Goal: Information Seeking & Learning: Learn about a topic

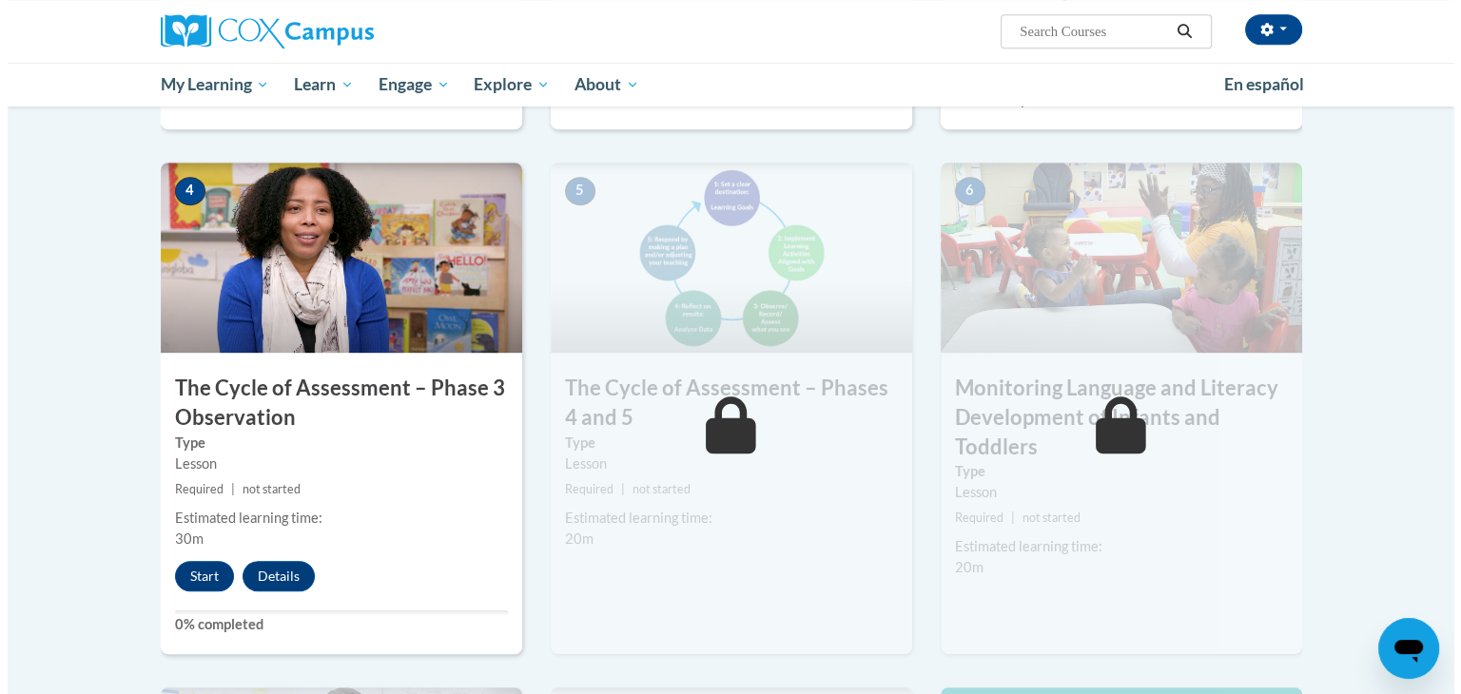
scroll to position [929, 0]
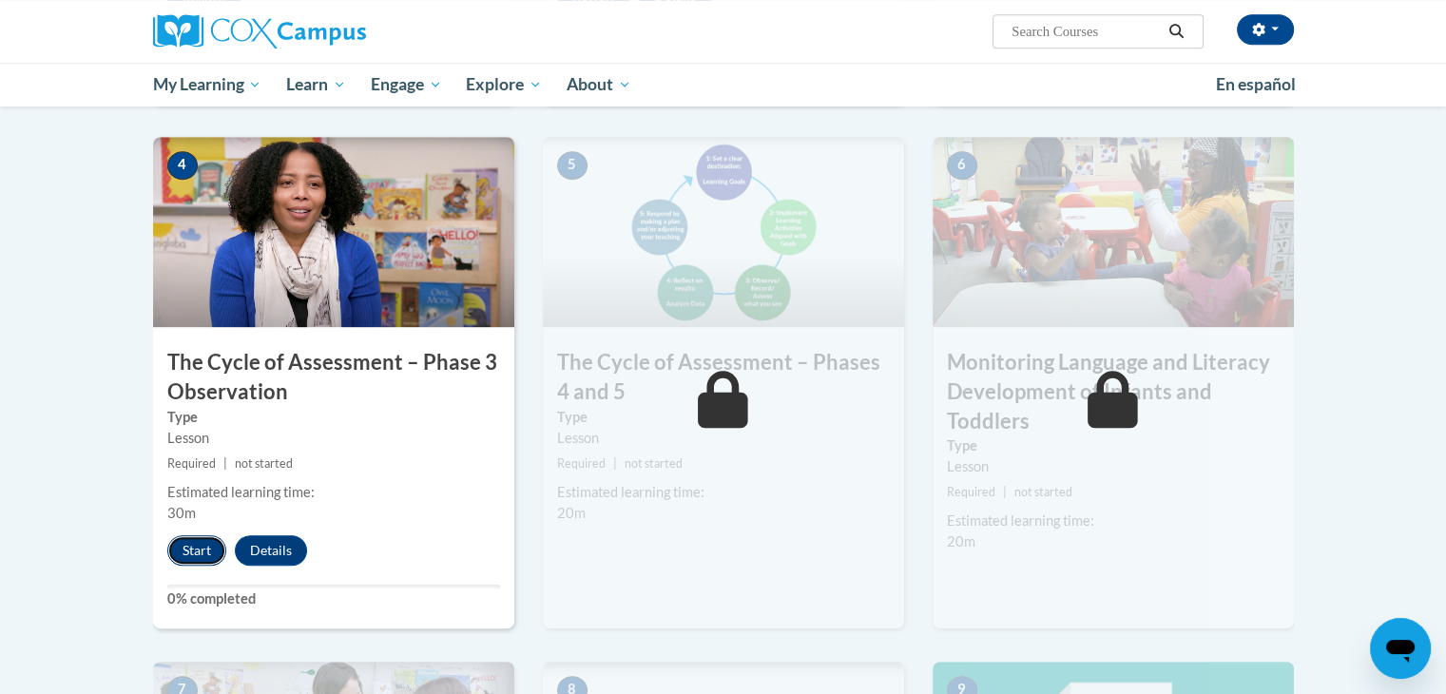
click at [179, 549] on button "Start" at bounding box center [196, 550] width 59 height 30
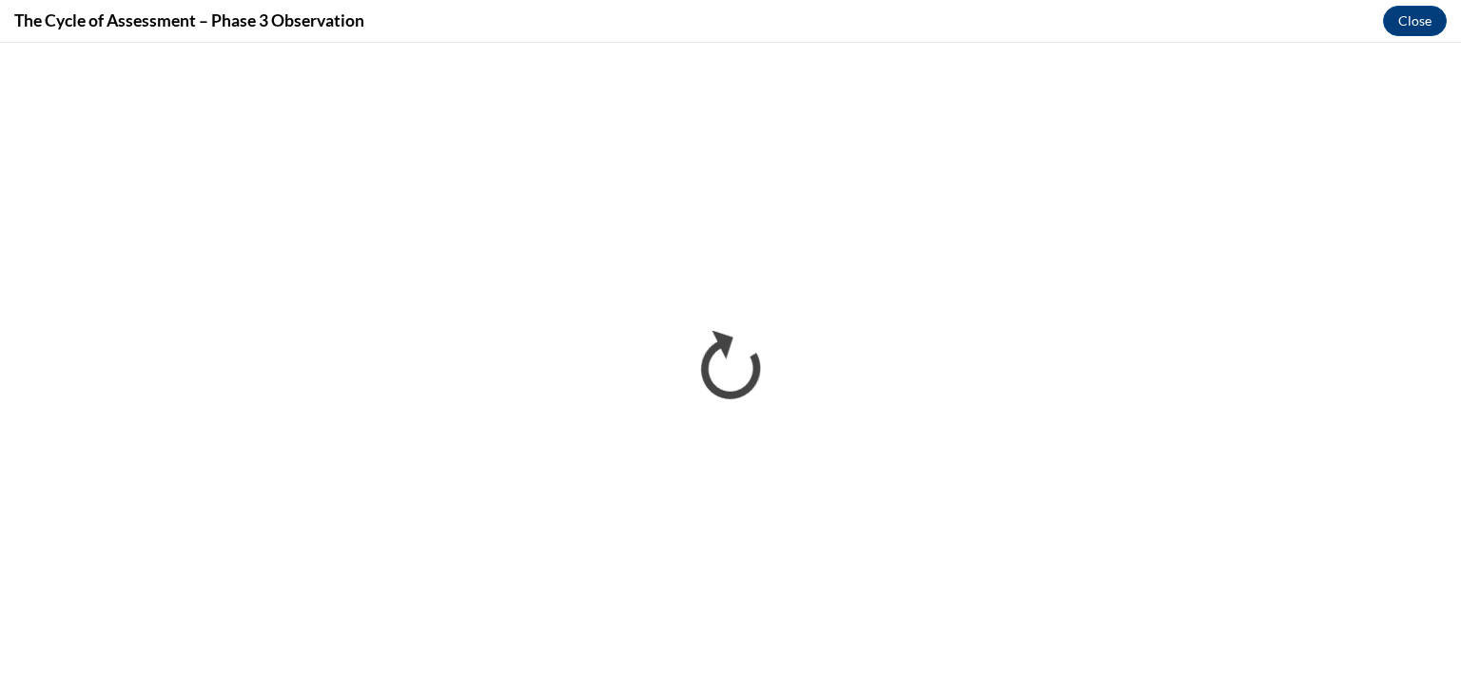
scroll to position [0, 0]
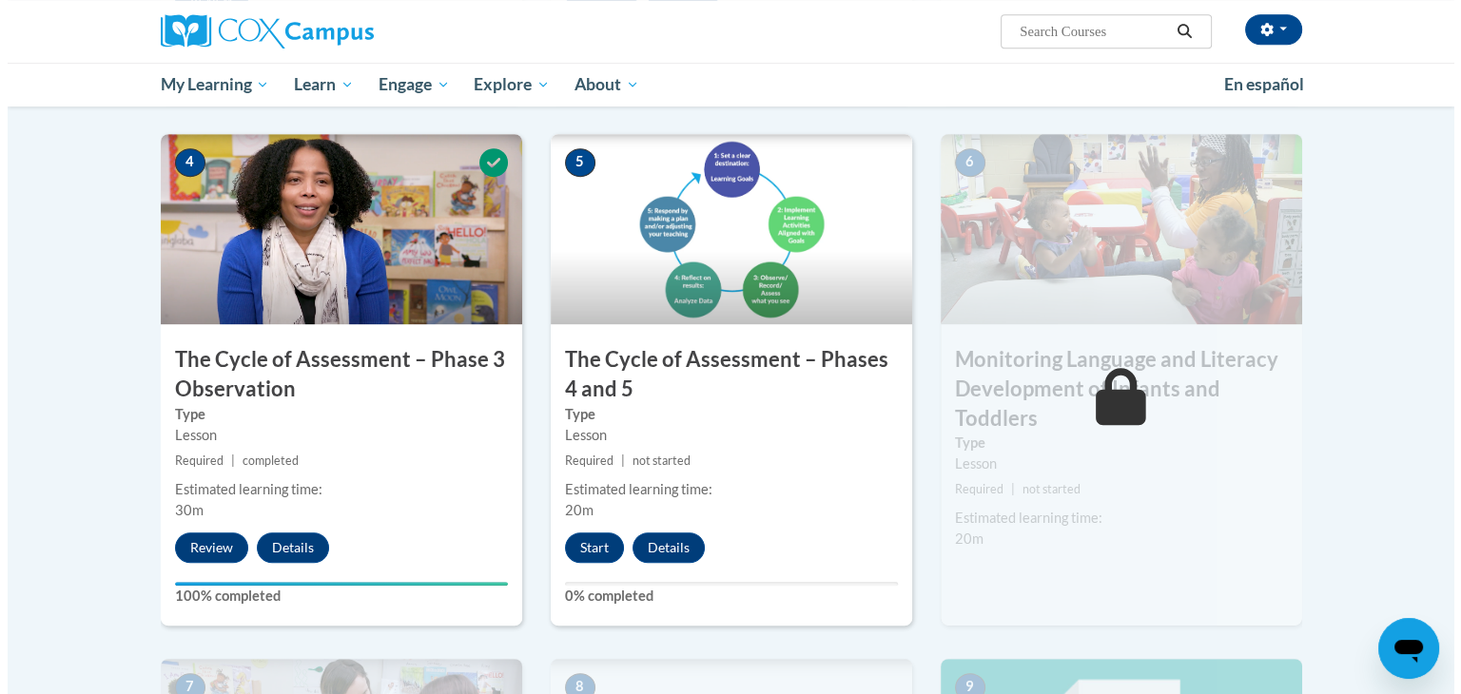
scroll to position [955, 0]
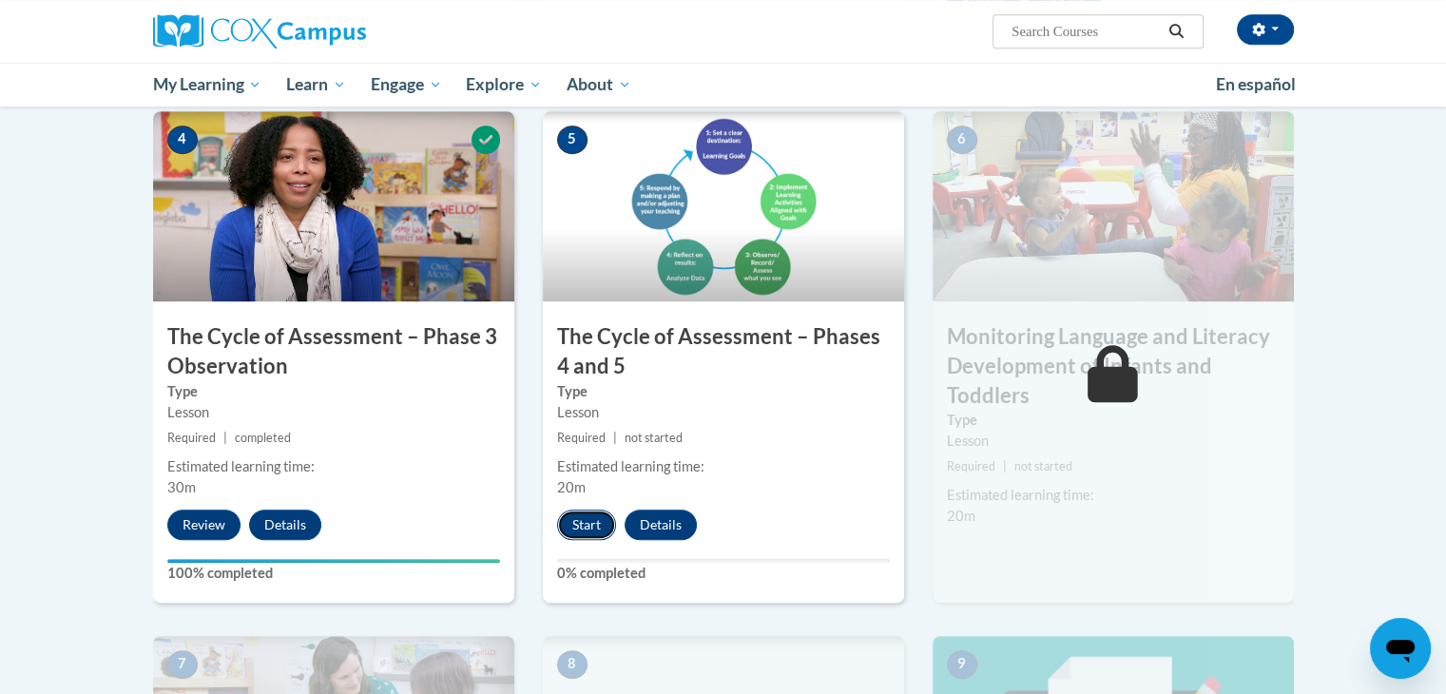
click at [583, 523] on button "Start" at bounding box center [586, 525] width 59 height 30
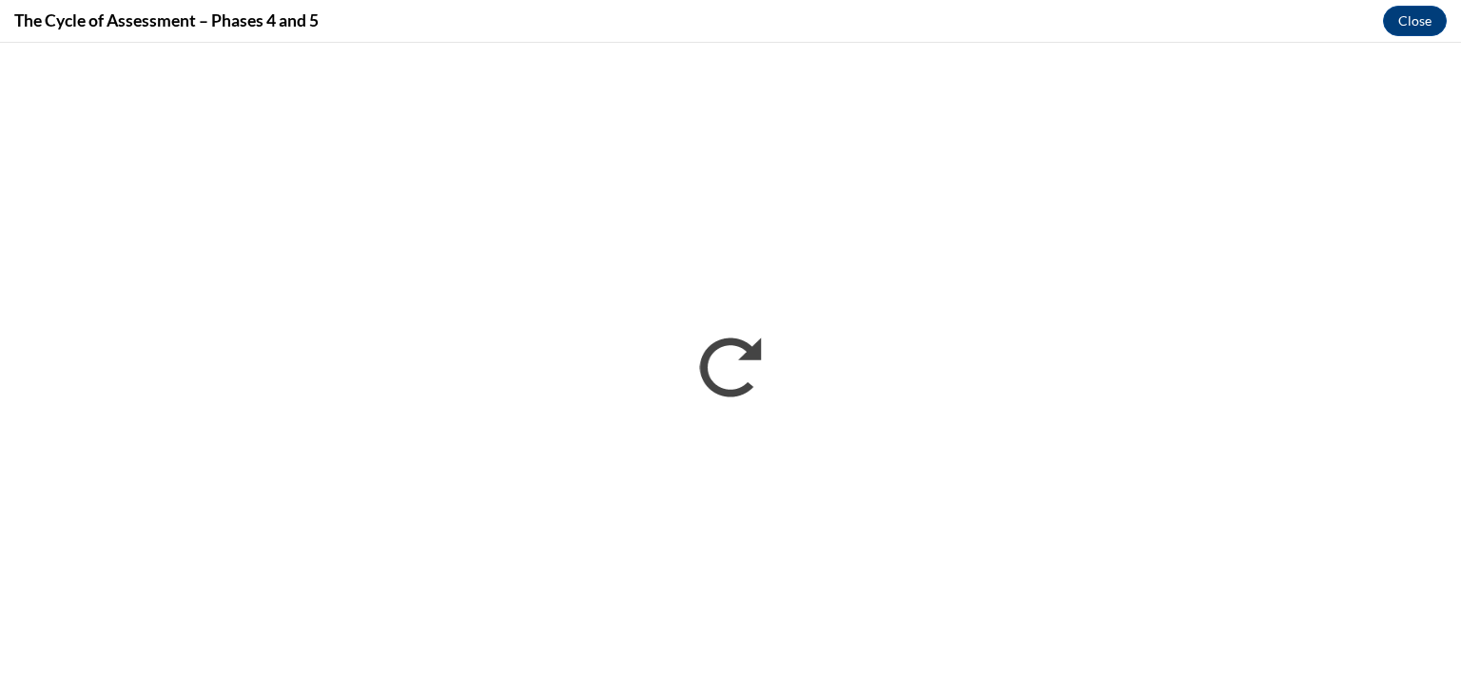
scroll to position [0, 0]
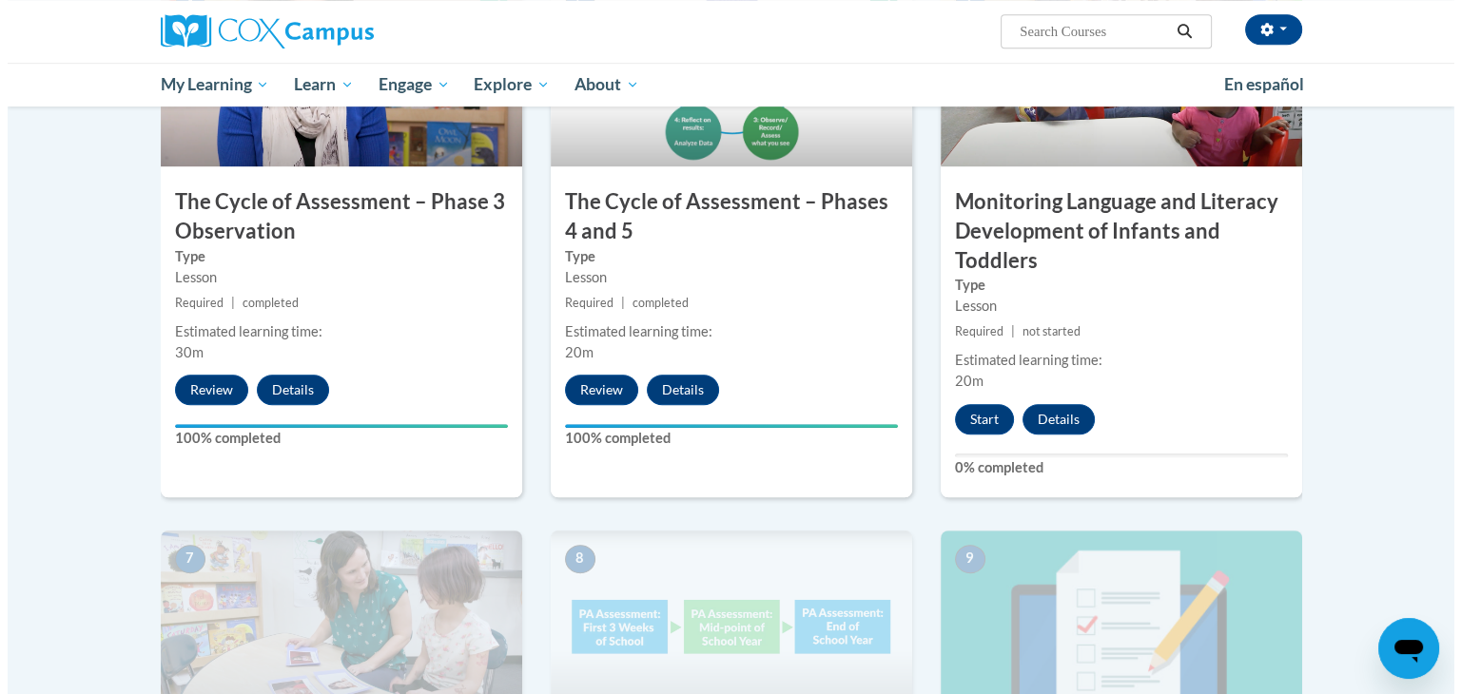
scroll to position [1093, 0]
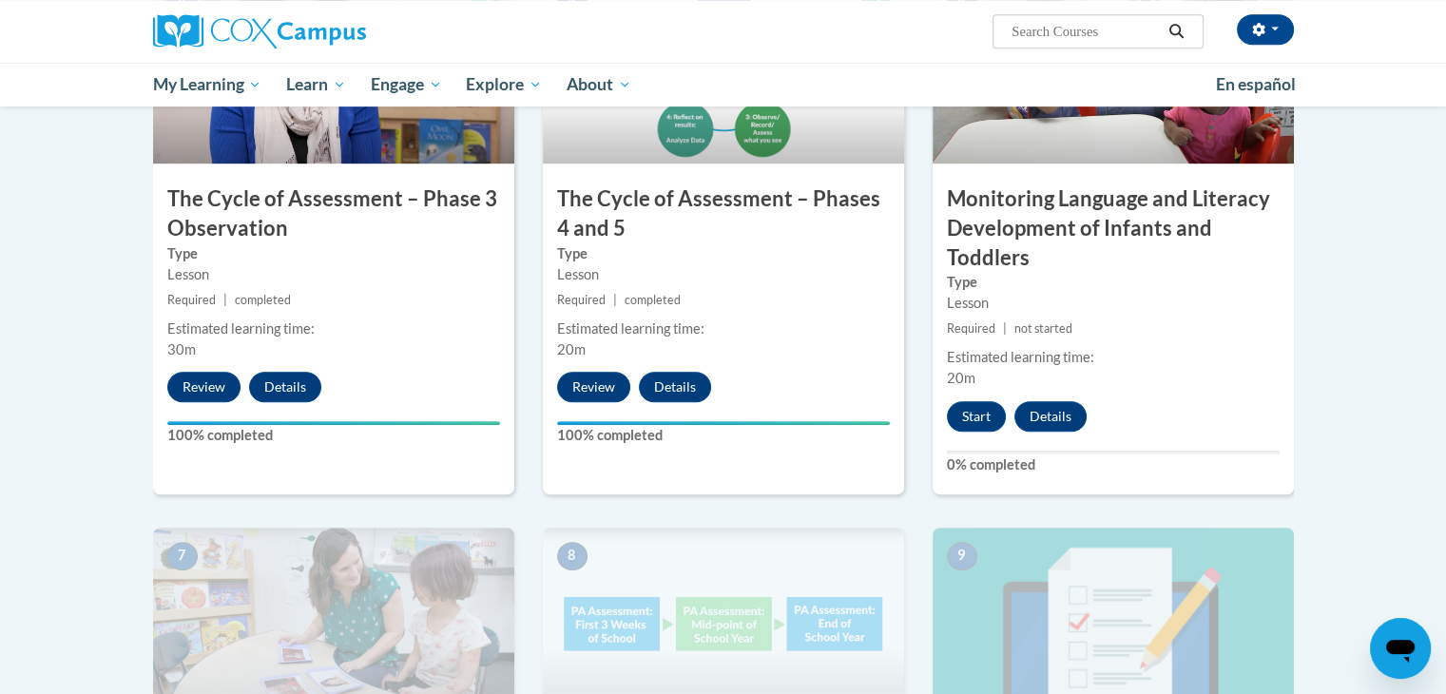
click at [1171, 272] on label "Type" at bounding box center [1113, 282] width 333 height 21
click at [957, 412] on button "Start" at bounding box center [976, 416] width 59 height 30
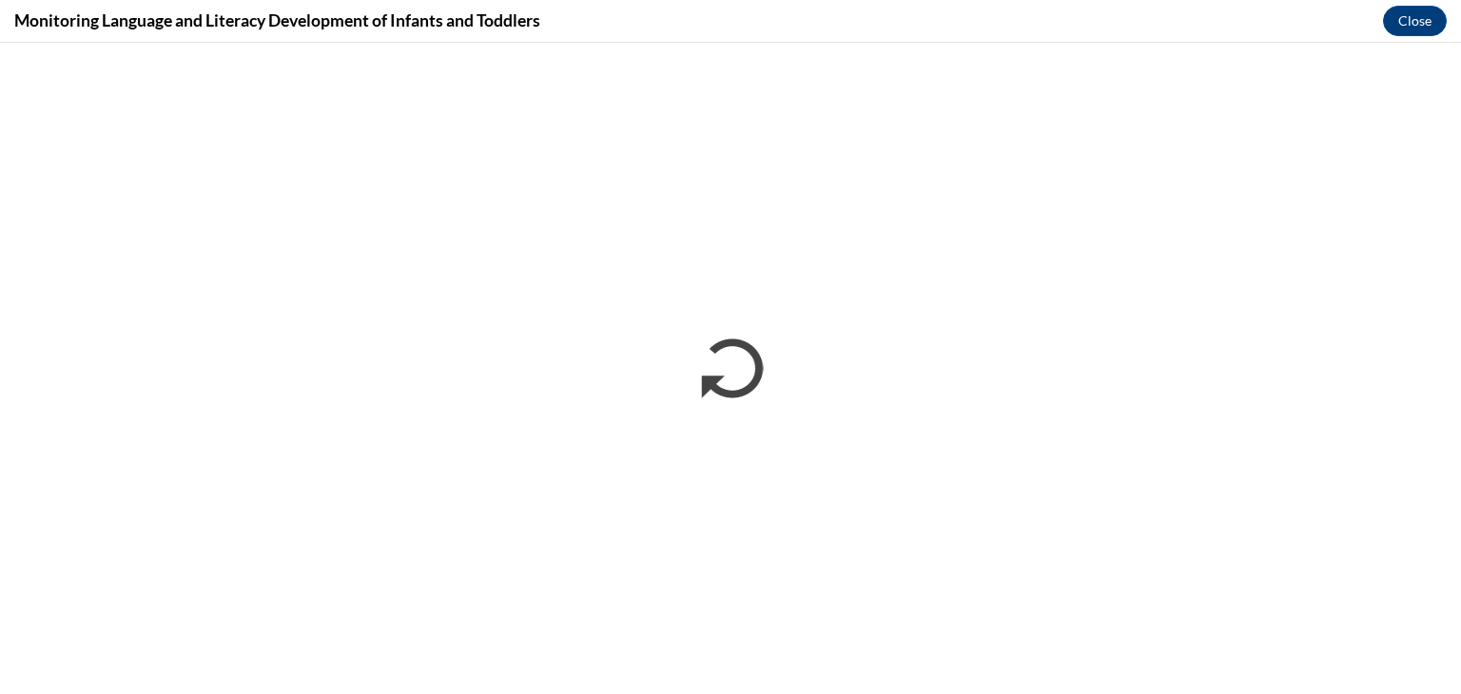
scroll to position [0, 0]
